Goal: Task Accomplishment & Management: Manage account settings

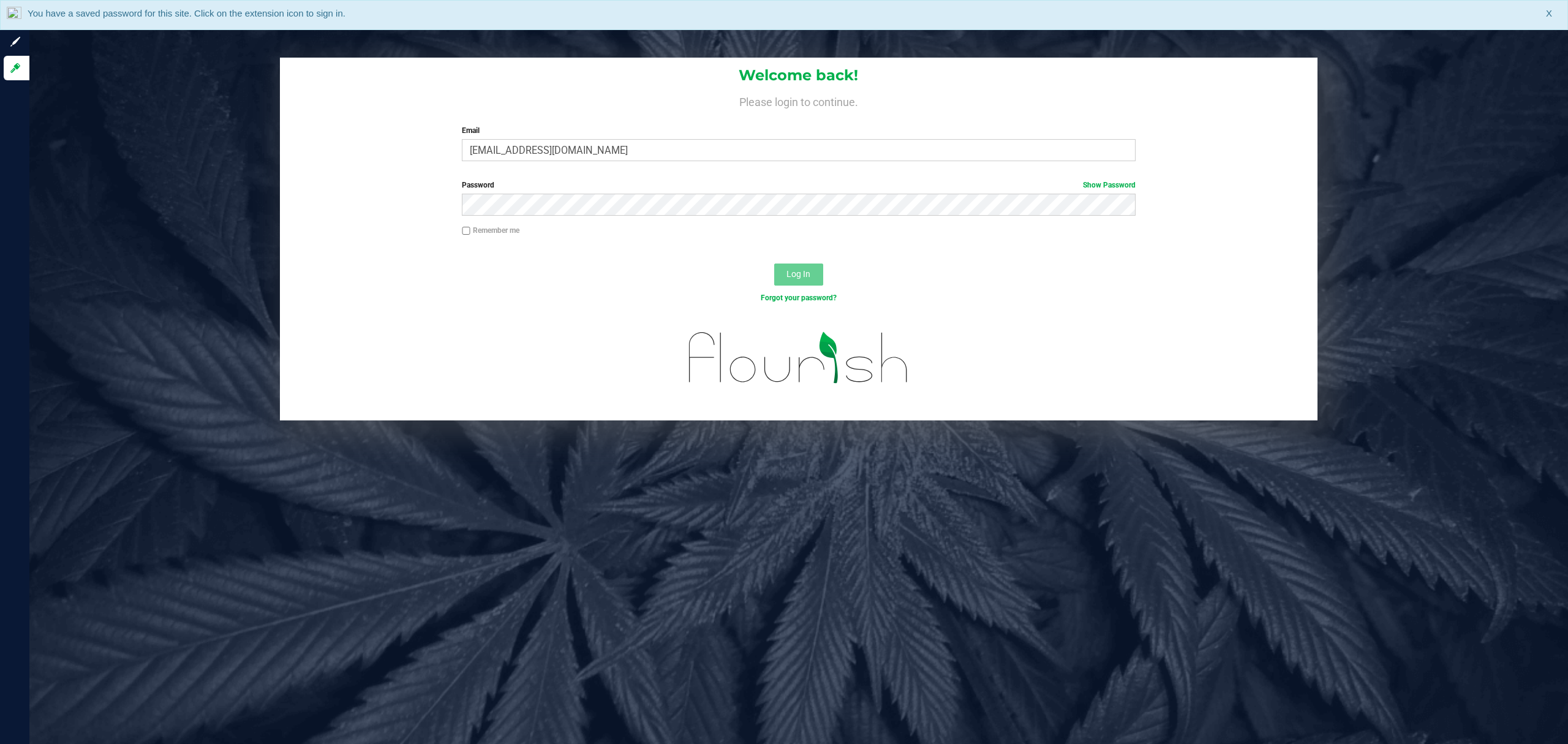
type input "[EMAIL_ADDRESS][DOMAIN_NAME]"
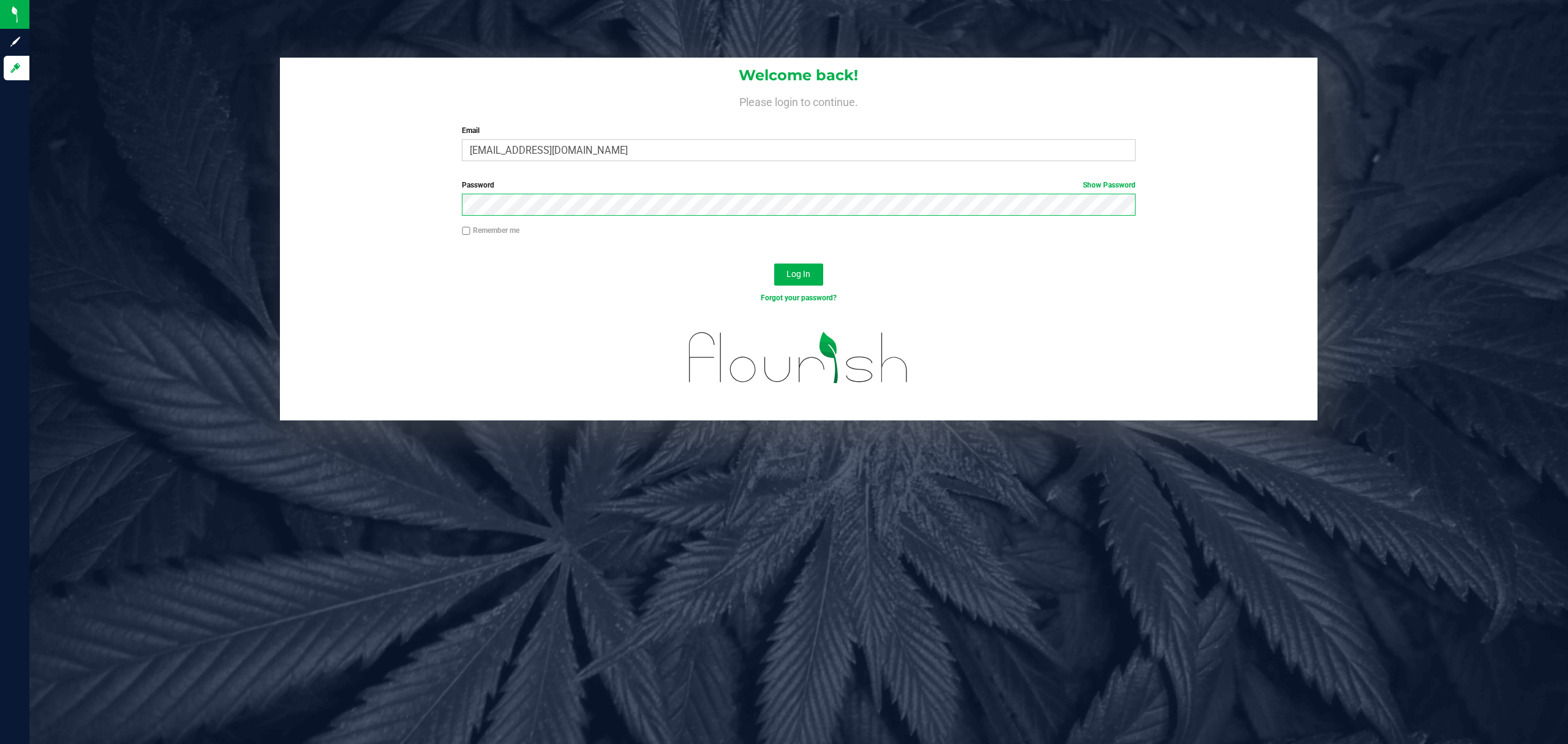
click at [774, 263] on button "Log In" at bounding box center [798, 274] width 49 height 22
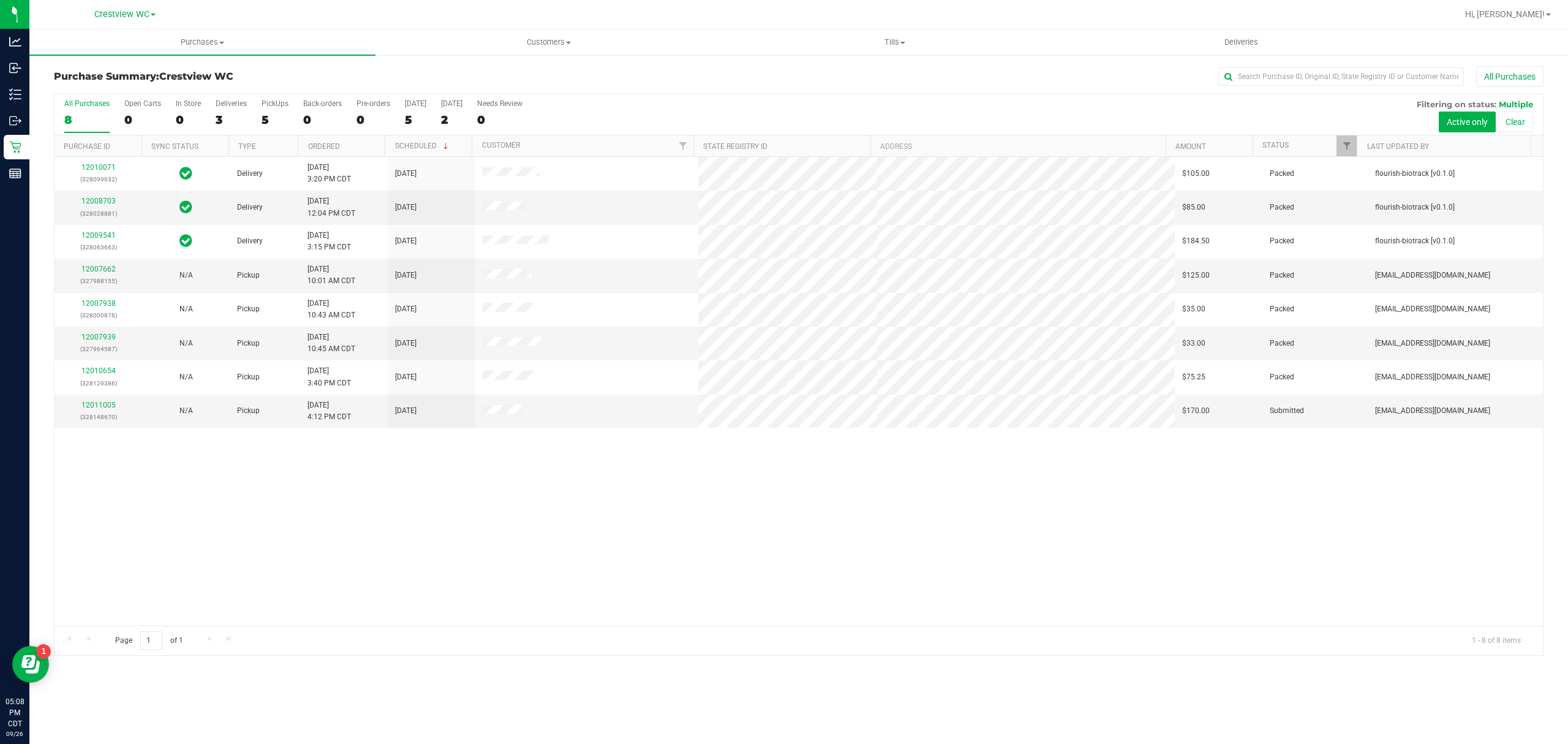
click at [288, 113] on div "All Purchases 8 Open Carts 0 In Store 0 Deliveries 3 PickUps 5 Back-orders 0 Pr…" at bounding box center [799, 115] width 1489 height 41
click at [281, 113] on div "5" at bounding box center [275, 120] width 27 height 14
click at [0, 0] on input "PickUps 5" at bounding box center [0, 0] width 0 height 0
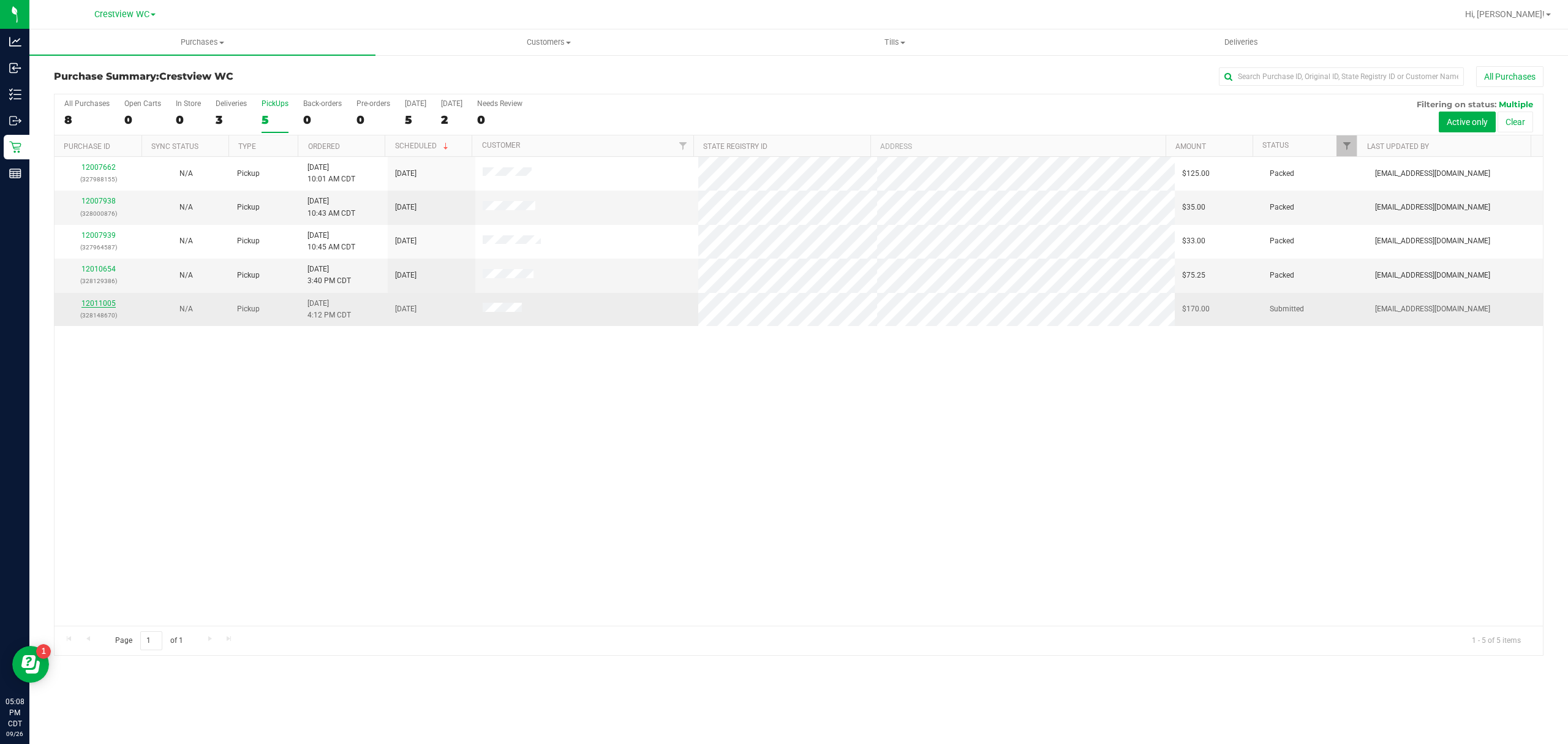
click at [92, 302] on link "12011005" at bounding box center [99, 302] width 34 height 8
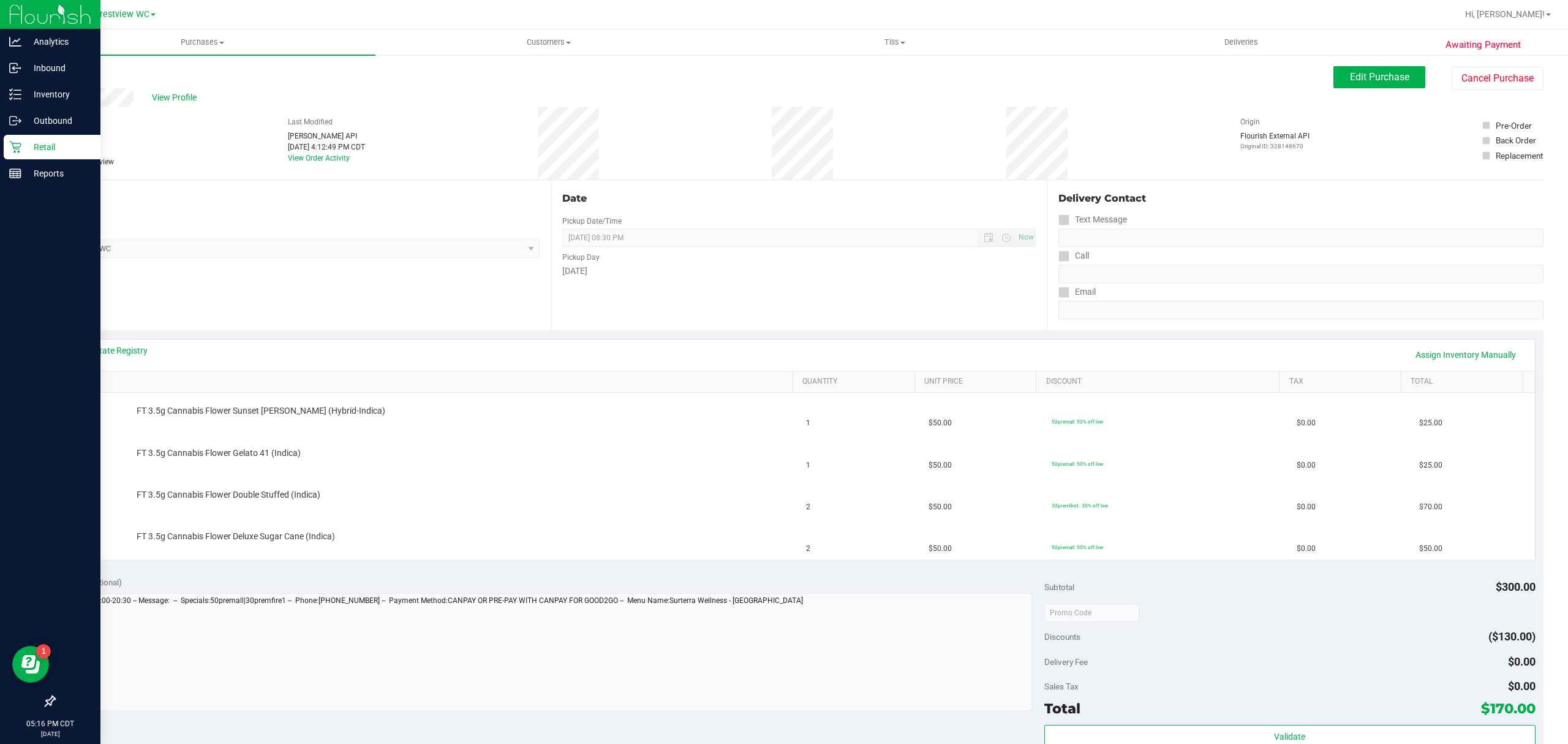
click at [22, 143] on p "Retail" at bounding box center [58, 147] width 73 height 15
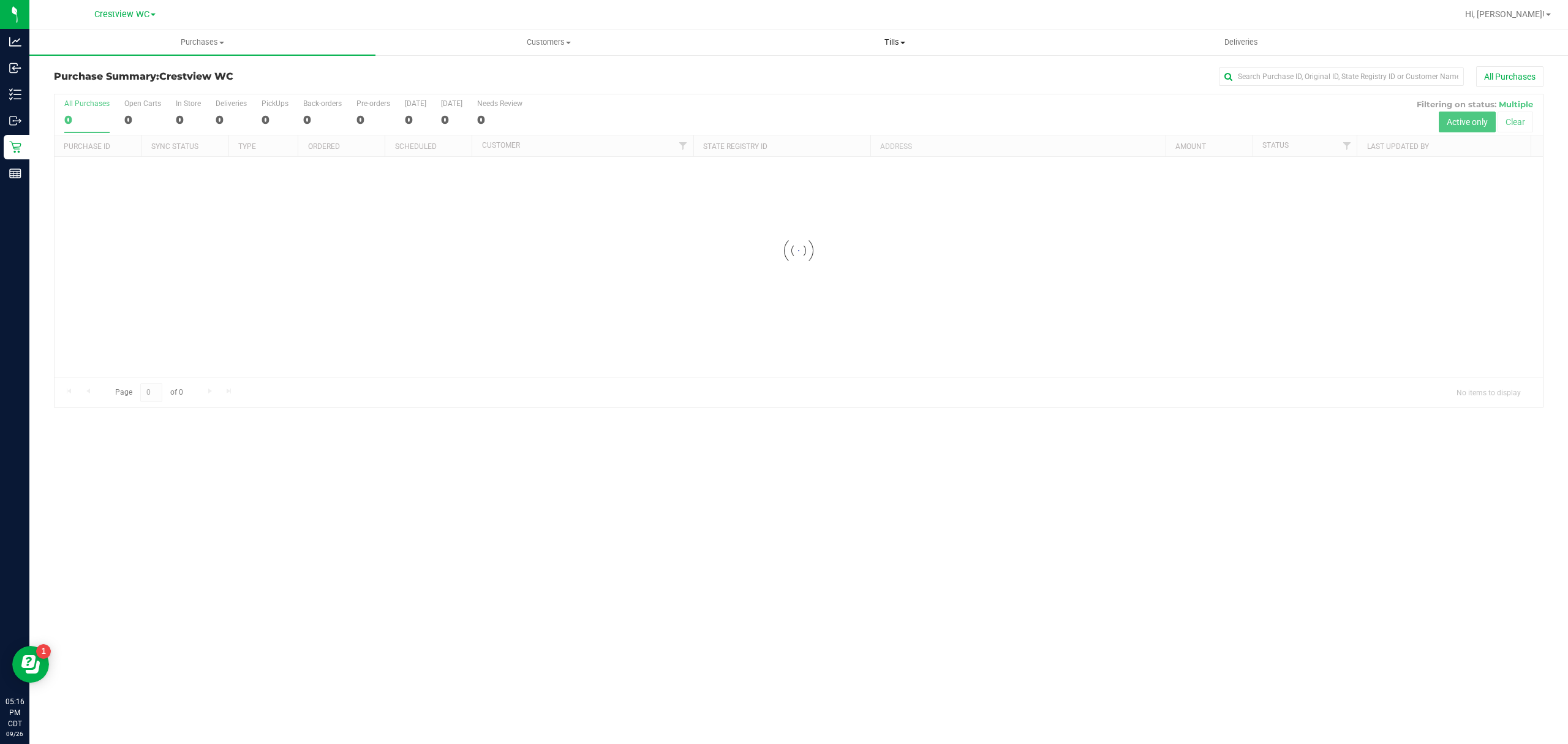
click at [881, 52] on uib-tab-heading "Tills Manage tills Reconcile e-payments" at bounding box center [894, 42] width 345 height 25
click at [817, 72] on li "Manage tills" at bounding box center [894, 74] width 346 height 15
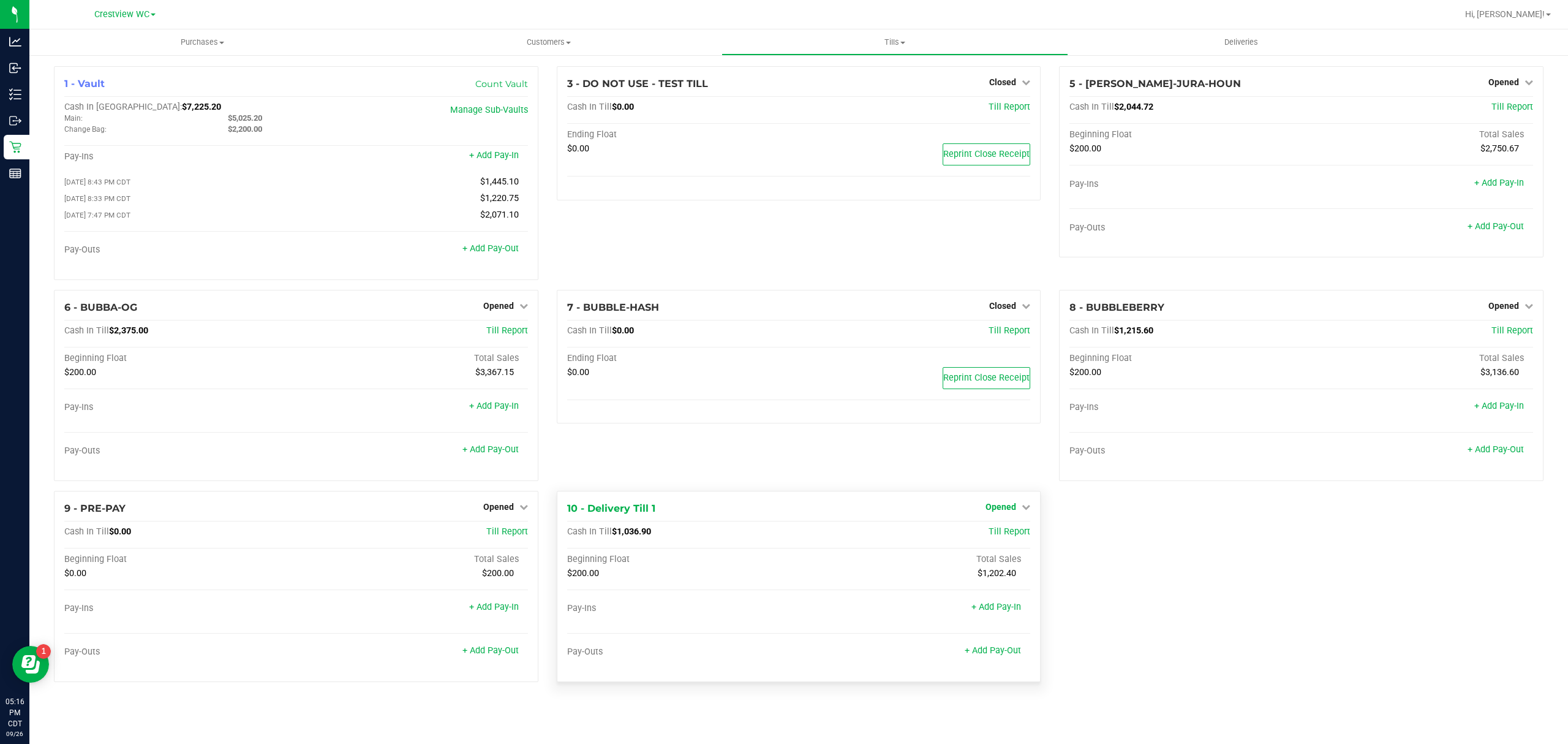
click at [989, 506] on span "Opened" at bounding box center [1001, 506] width 31 height 10
click at [993, 528] on div "Close Till" at bounding box center [1002, 532] width 92 height 33
click at [992, 534] on link "Close Till" at bounding box center [1003, 531] width 33 height 10
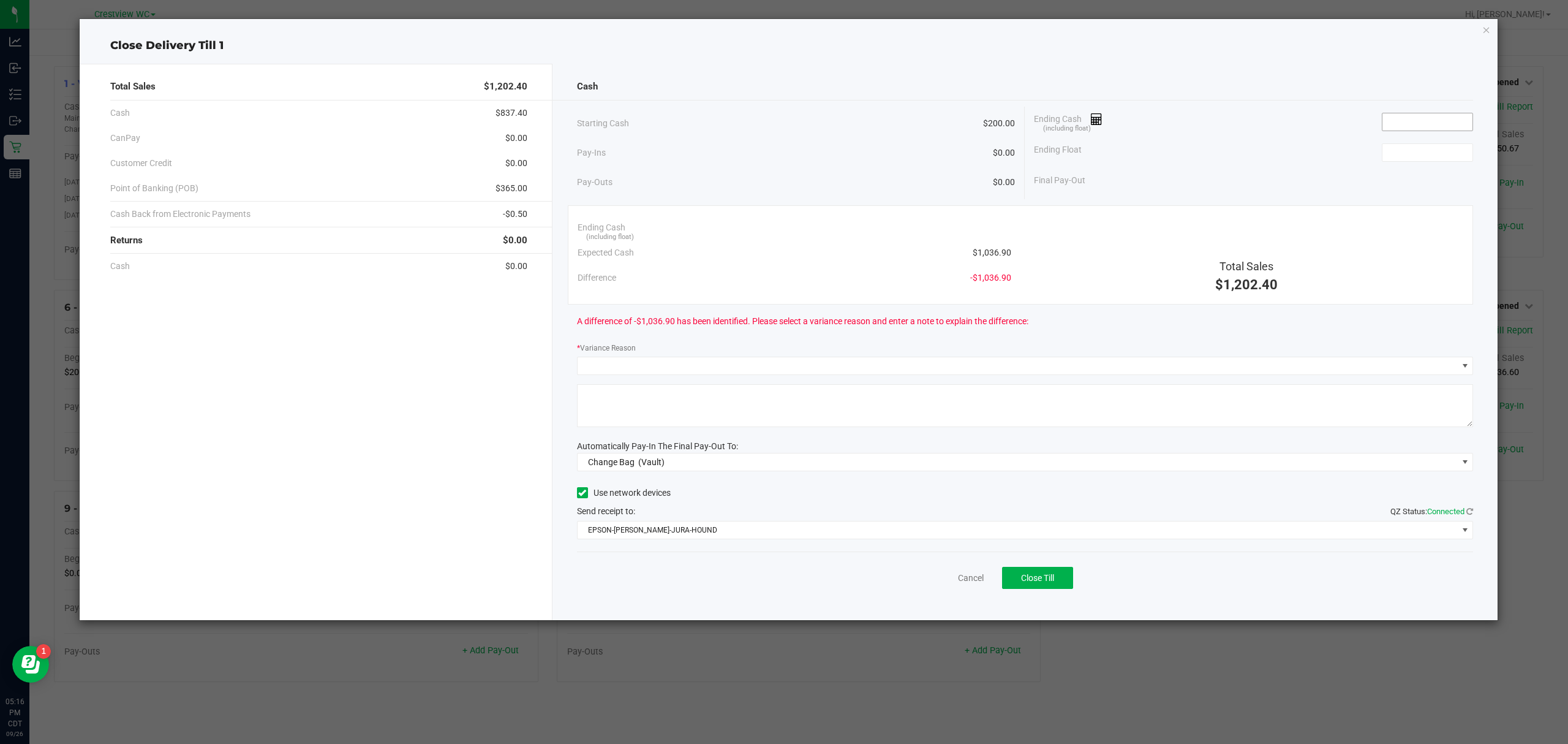
click at [1453, 125] on input at bounding box center [1427, 121] width 90 height 17
